Goal: Information Seeking & Learning: Learn about a topic

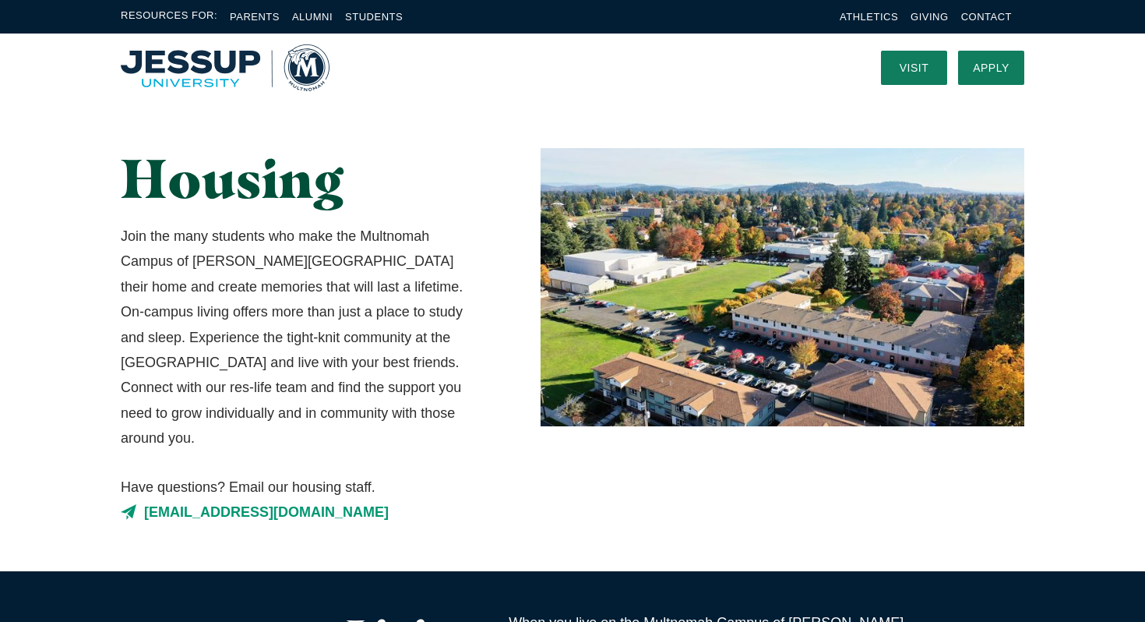
click at [168, 256] on p "Join the many students who make the Multnomah Campus of [PERSON_NAME][GEOGRAPHI…" at bounding box center [300, 338] width 359 height 228
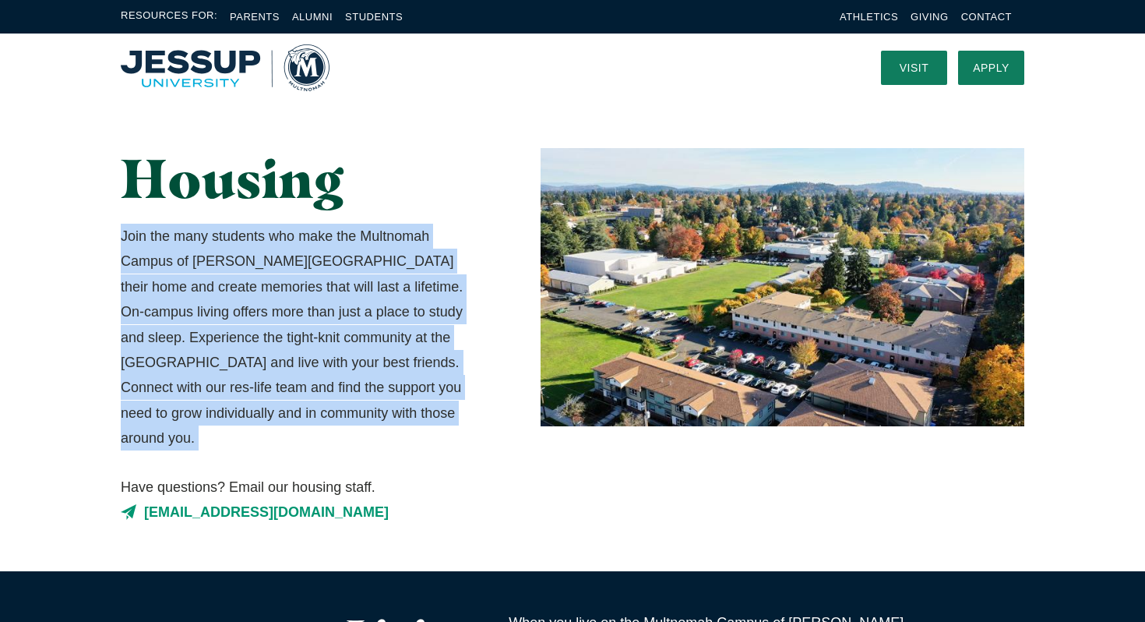
click at [168, 256] on p "Join the many students who make the Multnomah Campus of [PERSON_NAME][GEOGRAPHI…" at bounding box center [300, 338] width 359 height 228
click at [187, 274] on p "Join the many students who make the Multnomah Campus of [PERSON_NAME][GEOGRAPHI…" at bounding box center [300, 338] width 359 height 228
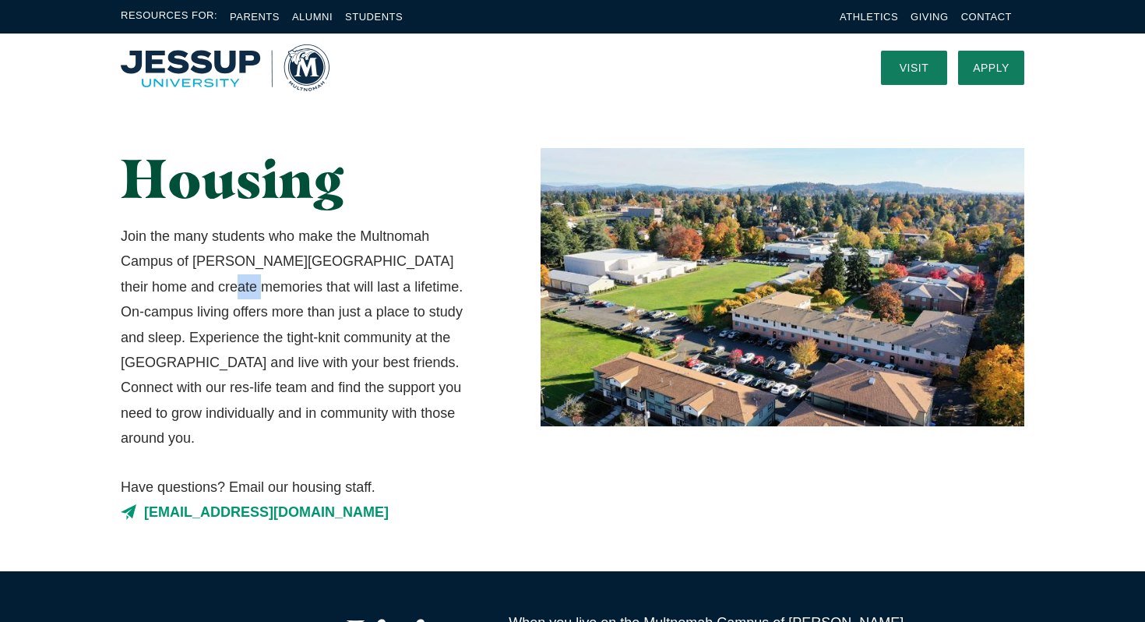
click at [187, 274] on p "Join the many students who make the Multnomah Campus of [PERSON_NAME][GEOGRAPHI…" at bounding box center [300, 338] width 359 height 228
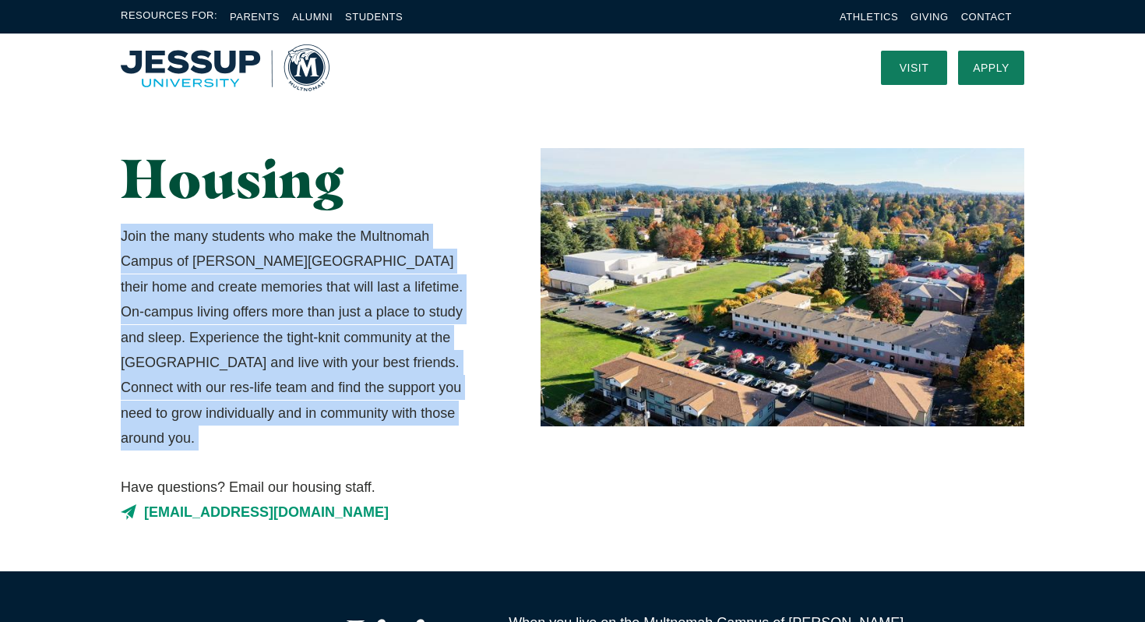
click at [187, 274] on p "Join the many students who make the Multnomah Campus of [PERSON_NAME][GEOGRAPHI…" at bounding box center [300, 338] width 359 height 228
click at [220, 295] on p "Join the many students who make the Multnomah Campus of [PERSON_NAME][GEOGRAPHI…" at bounding box center [300, 338] width 359 height 228
